Goal: Navigation & Orientation: Find specific page/section

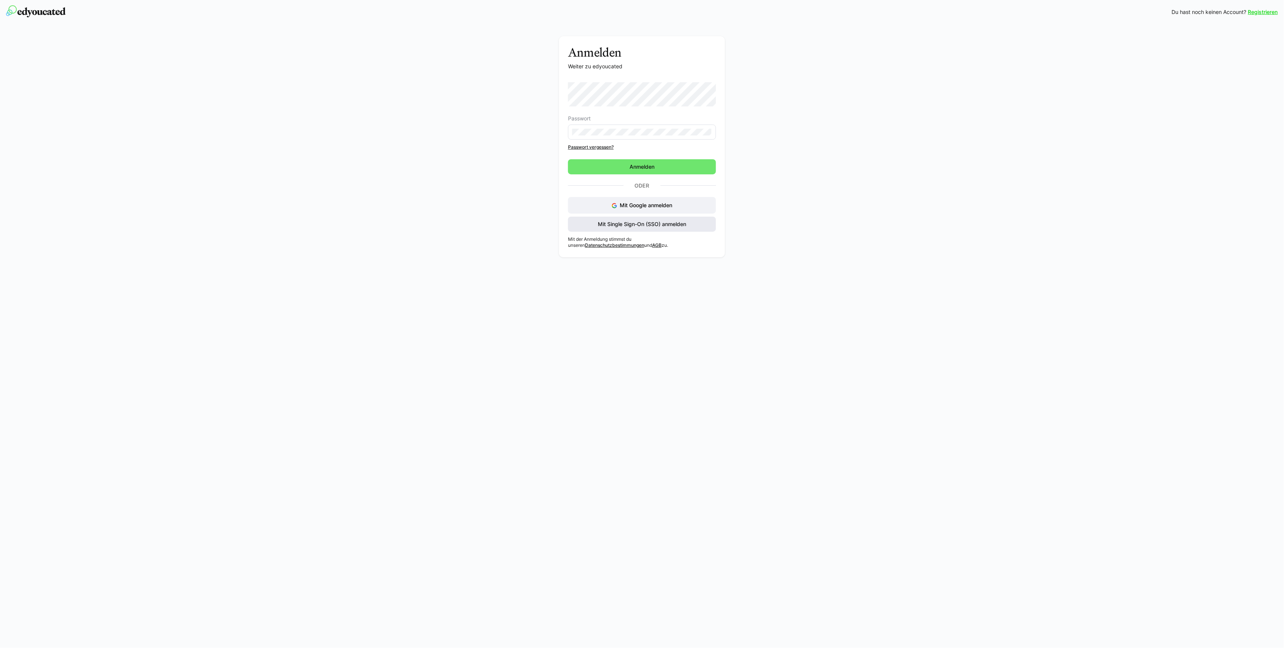
click at [651, 226] on span "Mit Single Sign-On (SSO) anmelden" at bounding box center [642, 224] width 91 height 8
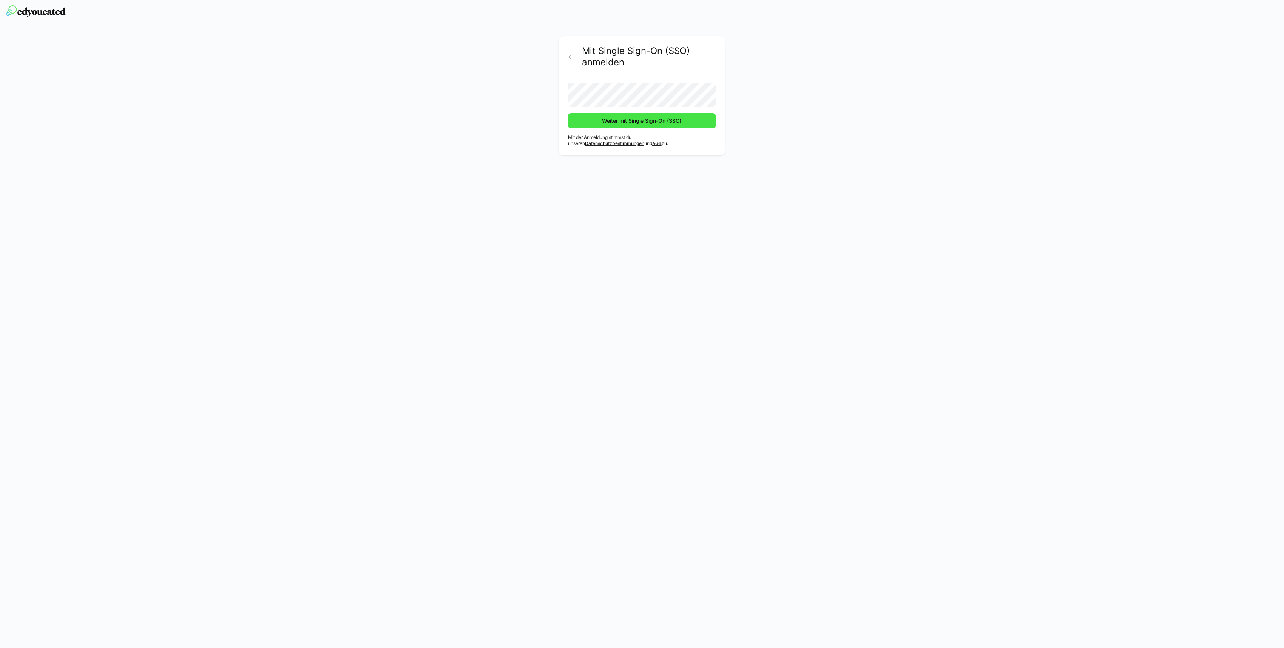
click at [652, 124] on span "Weiter mit Single Sign-On (SSO)" at bounding box center [642, 120] width 148 height 15
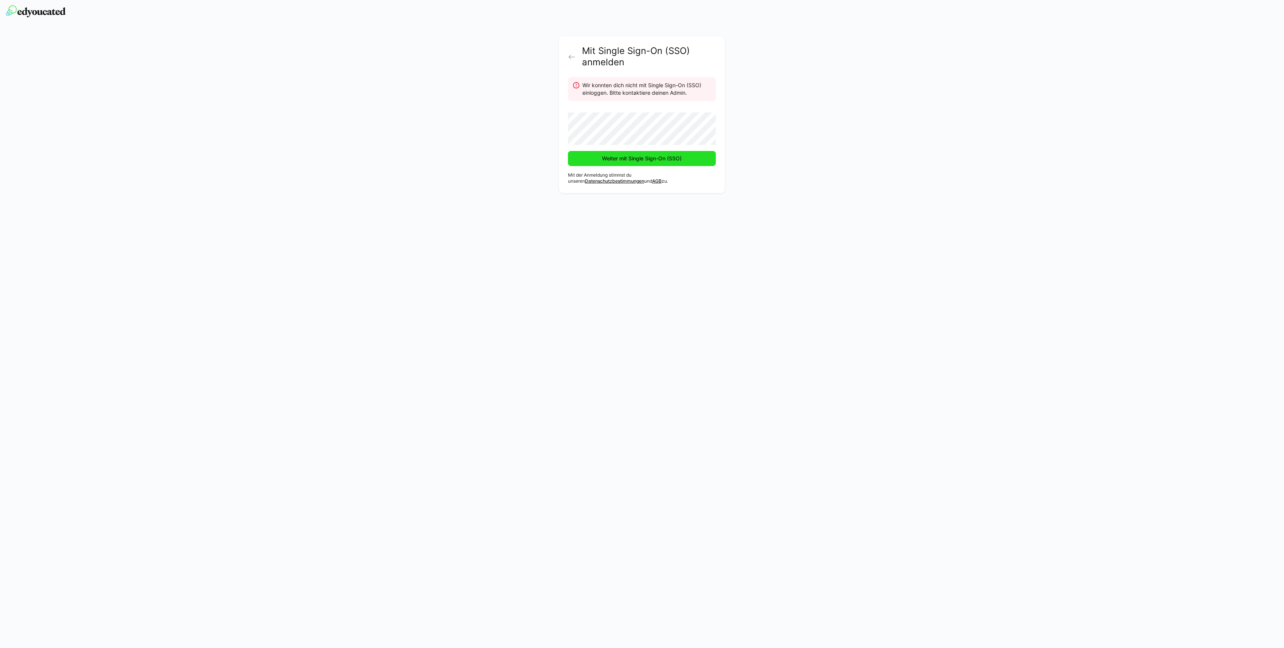
click at [661, 156] on span "Weiter mit Single Sign-On (SSO)" at bounding box center [642, 159] width 82 height 8
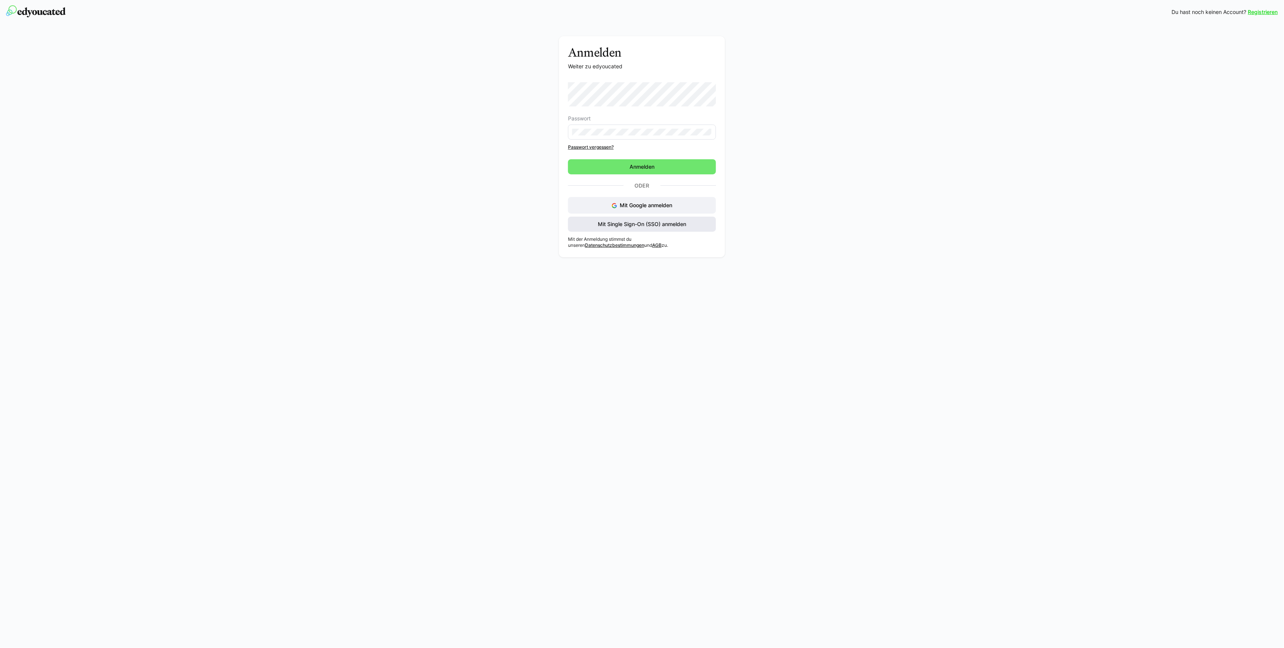
click at [685, 219] on span "Mit Single Sign-On (SSO) anmelden" at bounding box center [642, 224] width 148 height 15
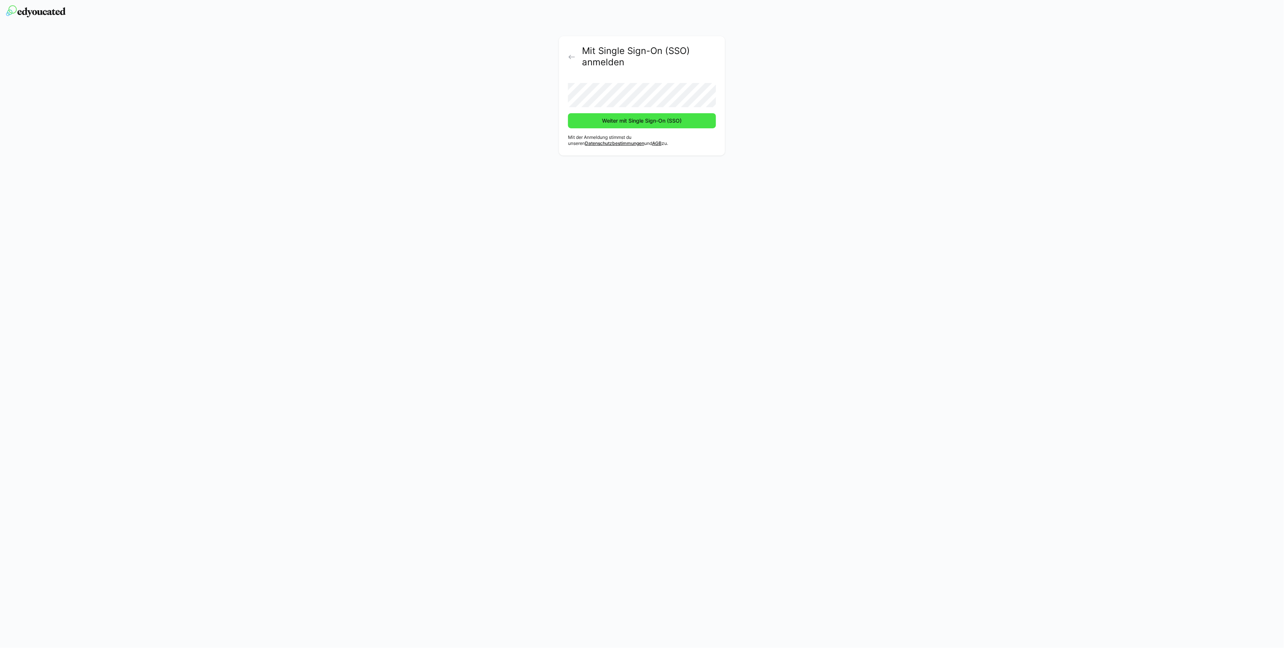
click at [646, 118] on span "Weiter mit Single Sign-On (SSO)" at bounding box center [642, 121] width 82 height 8
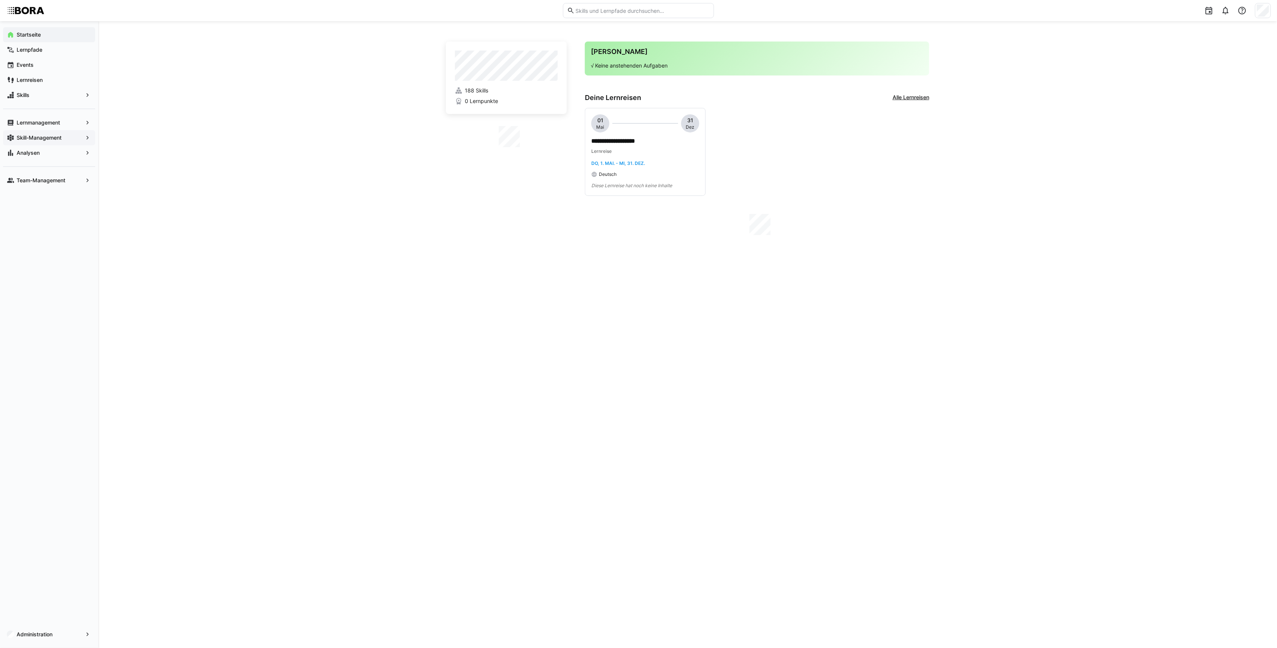
click at [0, 0] on app-navigation-label "Skill-Management" at bounding box center [0, 0] width 0 height 0
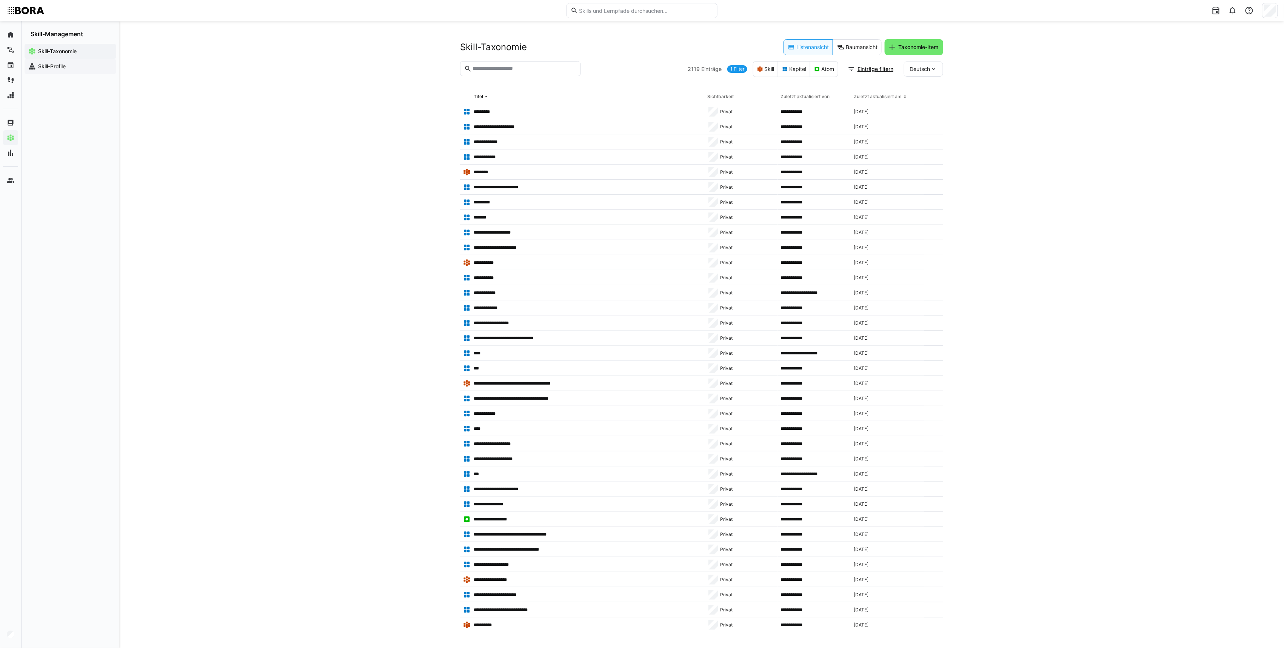
click at [91, 67] on span "Skill-Profile" at bounding box center [74, 67] width 75 height 8
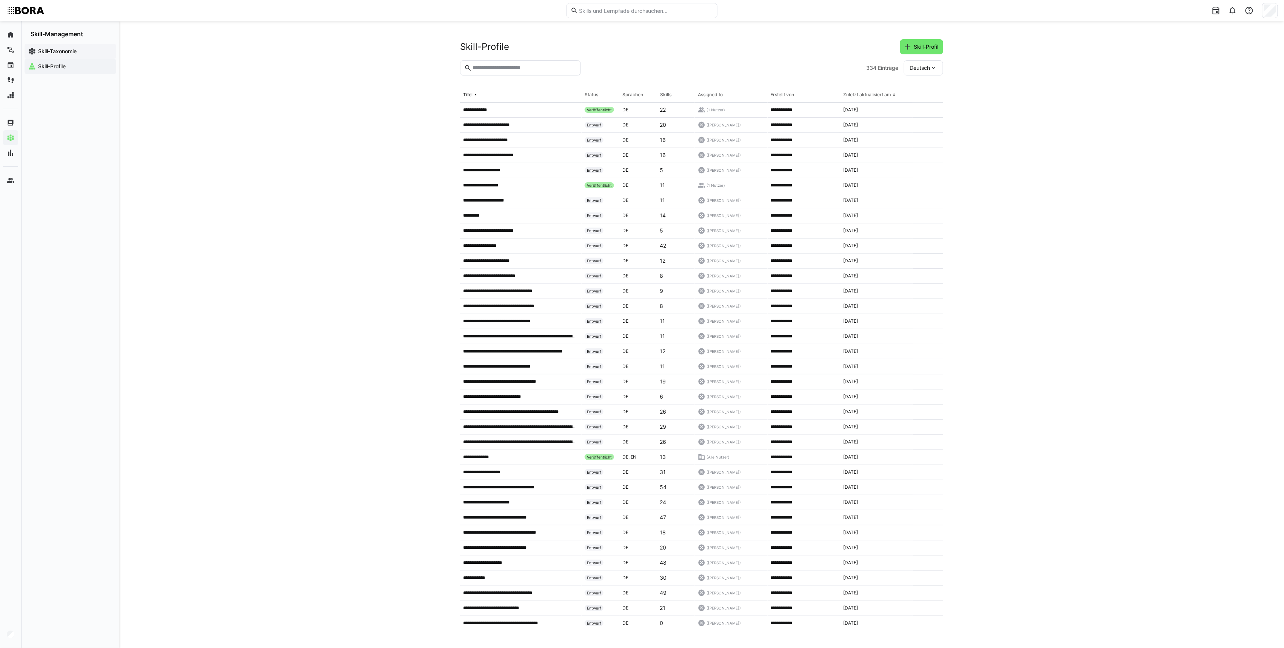
click at [88, 50] on span "Skill-Taxonomie" at bounding box center [74, 52] width 75 height 8
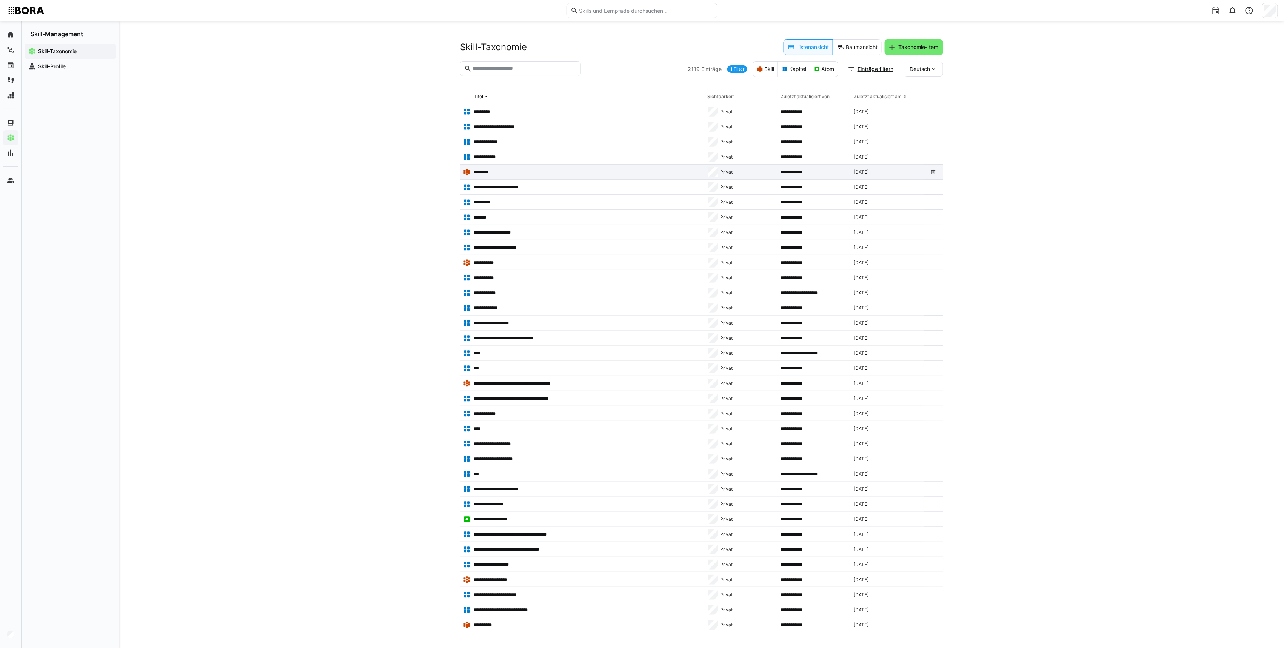
click at [480, 169] on p "********" at bounding box center [484, 172] width 21 height 6
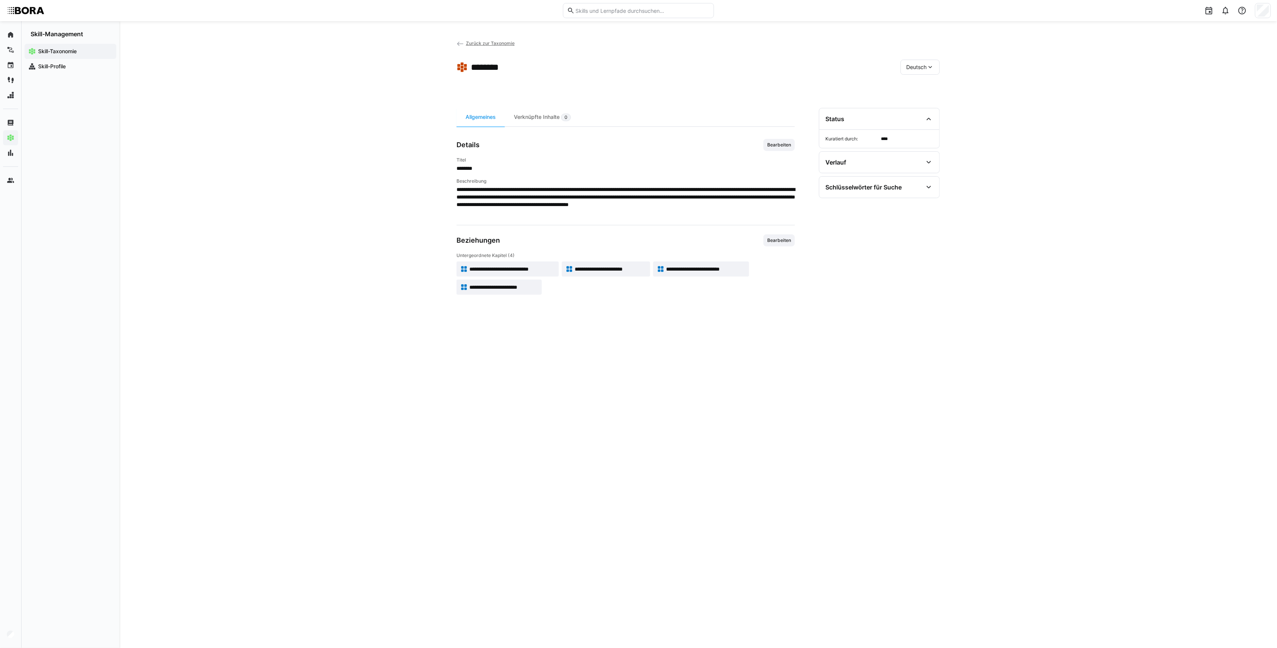
click at [929, 70] on eds-icon at bounding box center [930, 67] width 8 height 8
click at [937, 102] on div "Englisch" at bounding box center [920, 103] width 40 height 16
click at [463, 44] on eds-icon at bounding box center [460, 44] width 8 height 8
